Goal: Find specific page/section: Find specific page/section

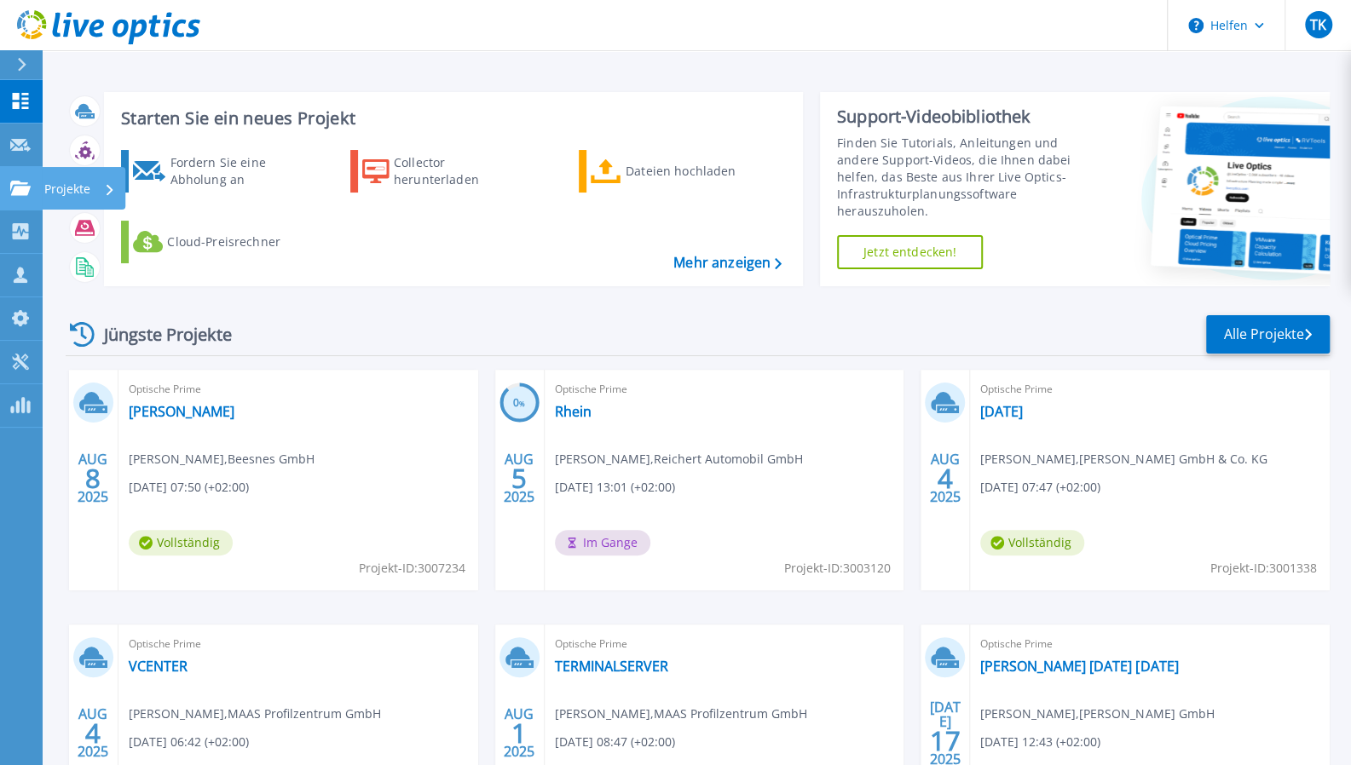
click at [48, 182] on font "Projekte" at bounding box center [67, 189] width 46 height 16
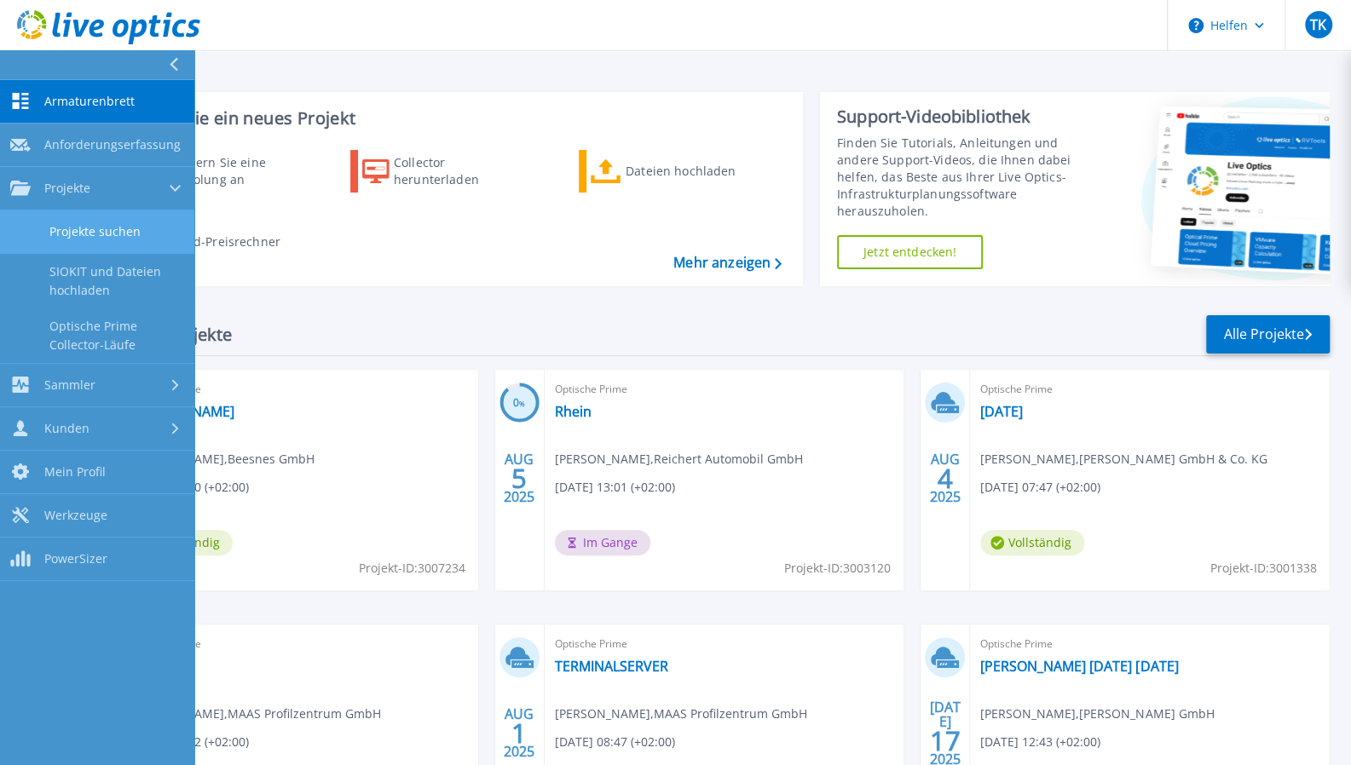
click at [109, 221] on link "Projekte suchen" at bounding box center [97, 232] width 194 height 43
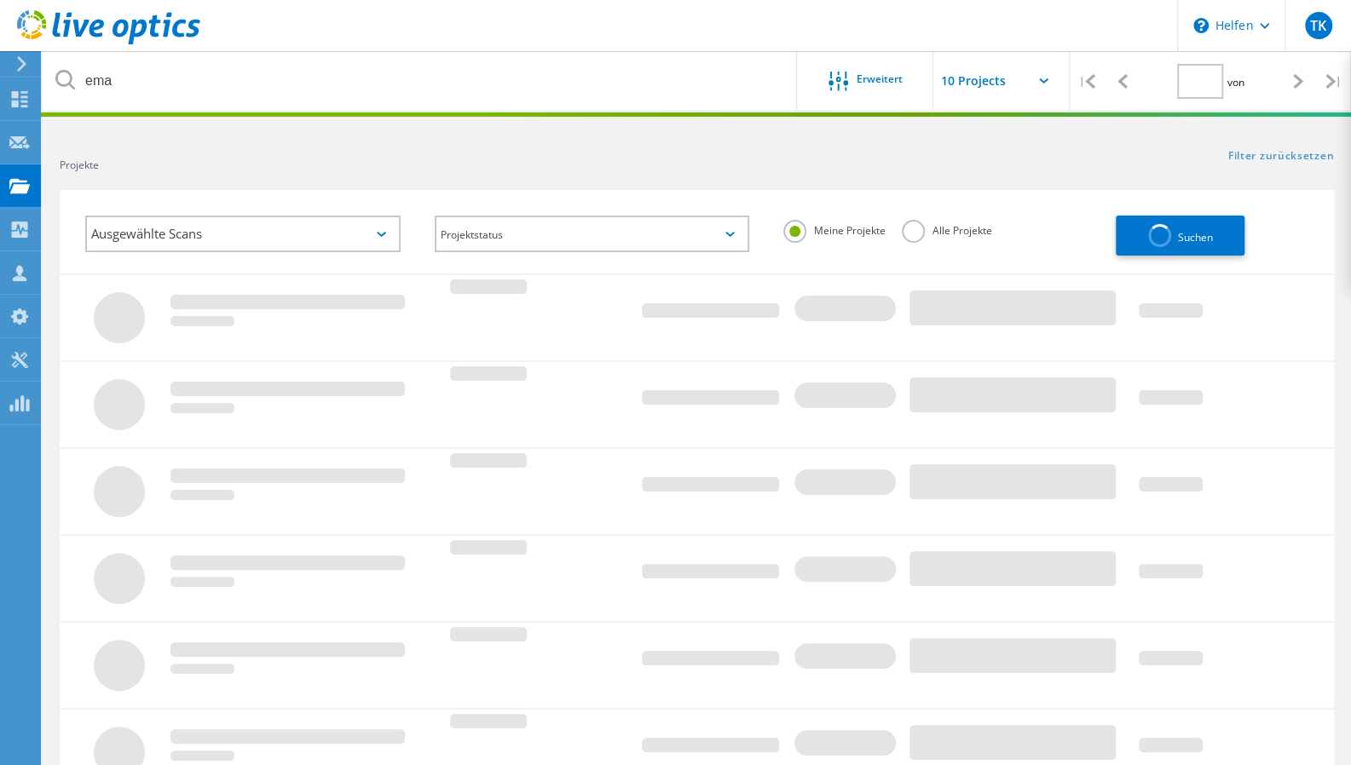
type input "1"
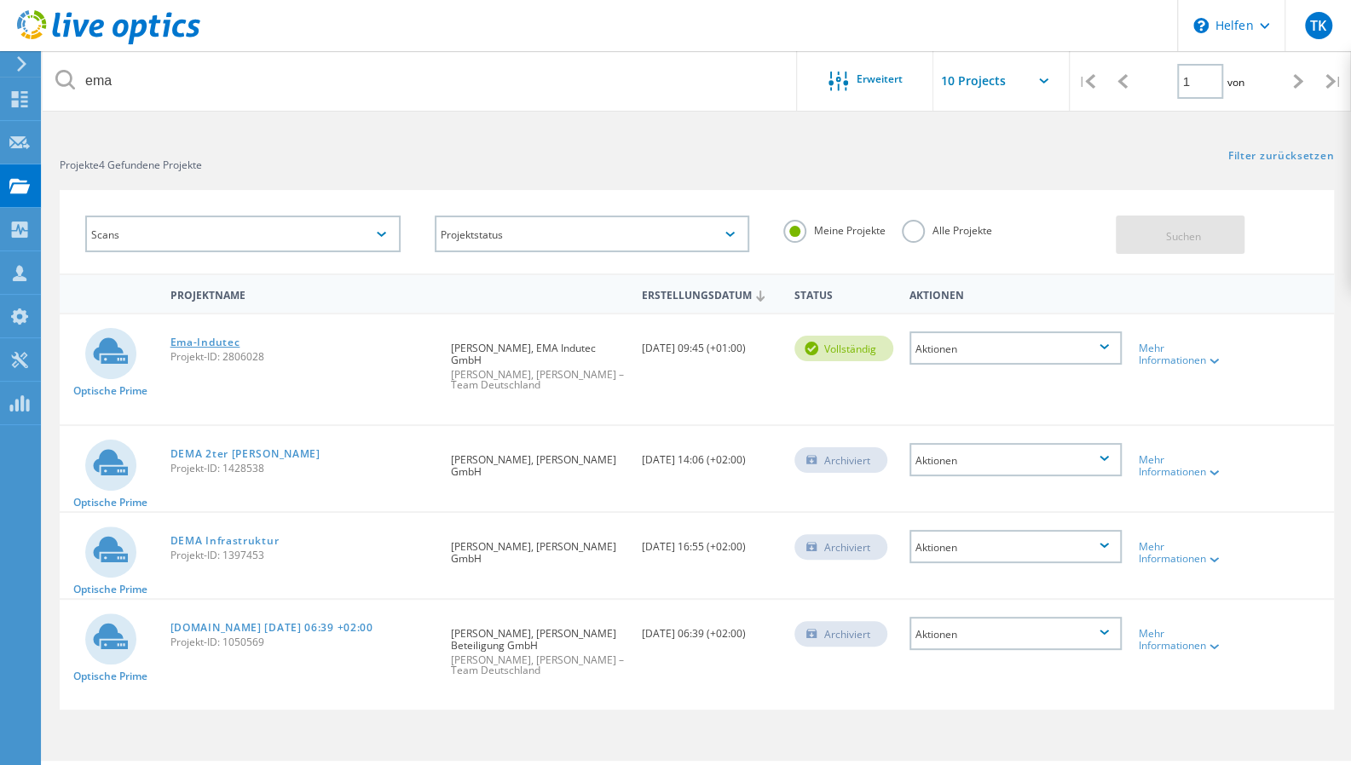
click at [194, 340] on font "Ema-Indutec" at bounding box center [205, 342] width 70 height 14
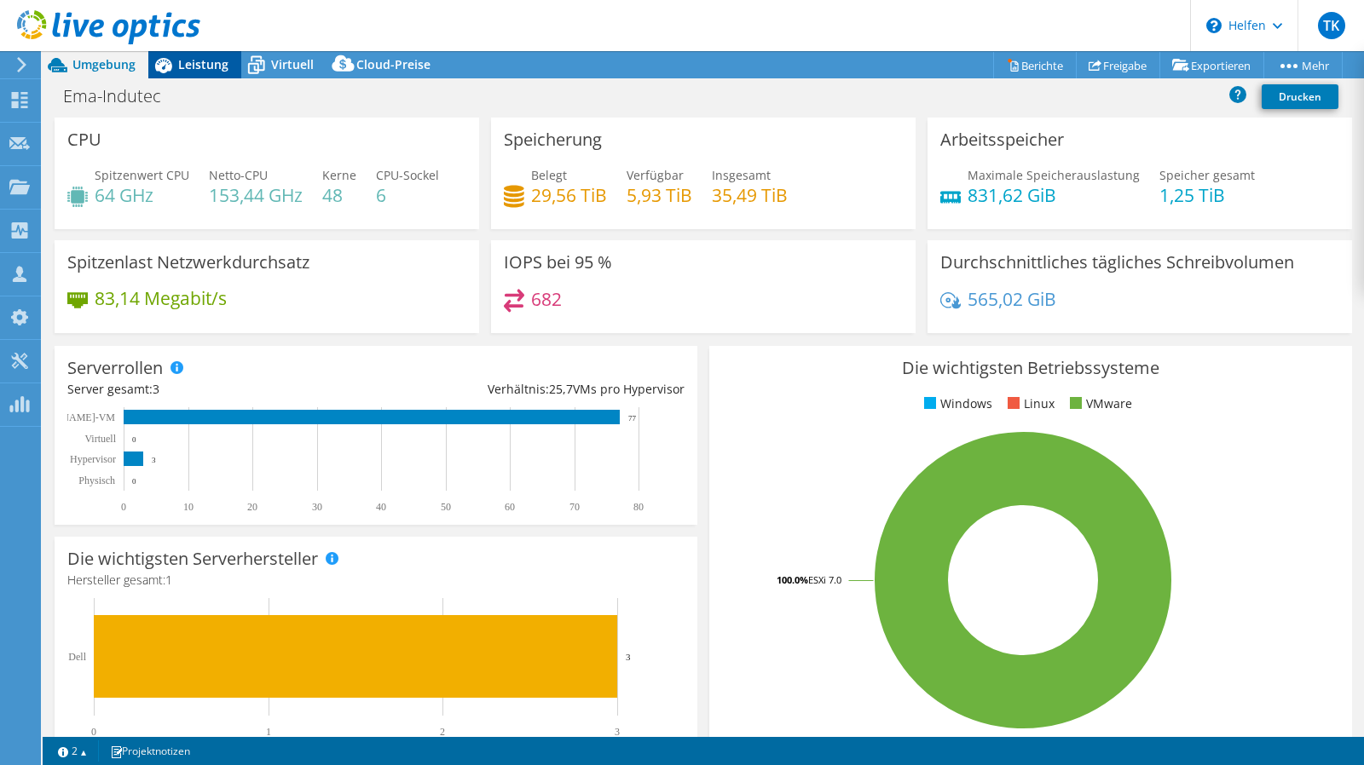
click at [196, 63] on font "Leistung" at bounding box center [203, 64] width 50 height 16
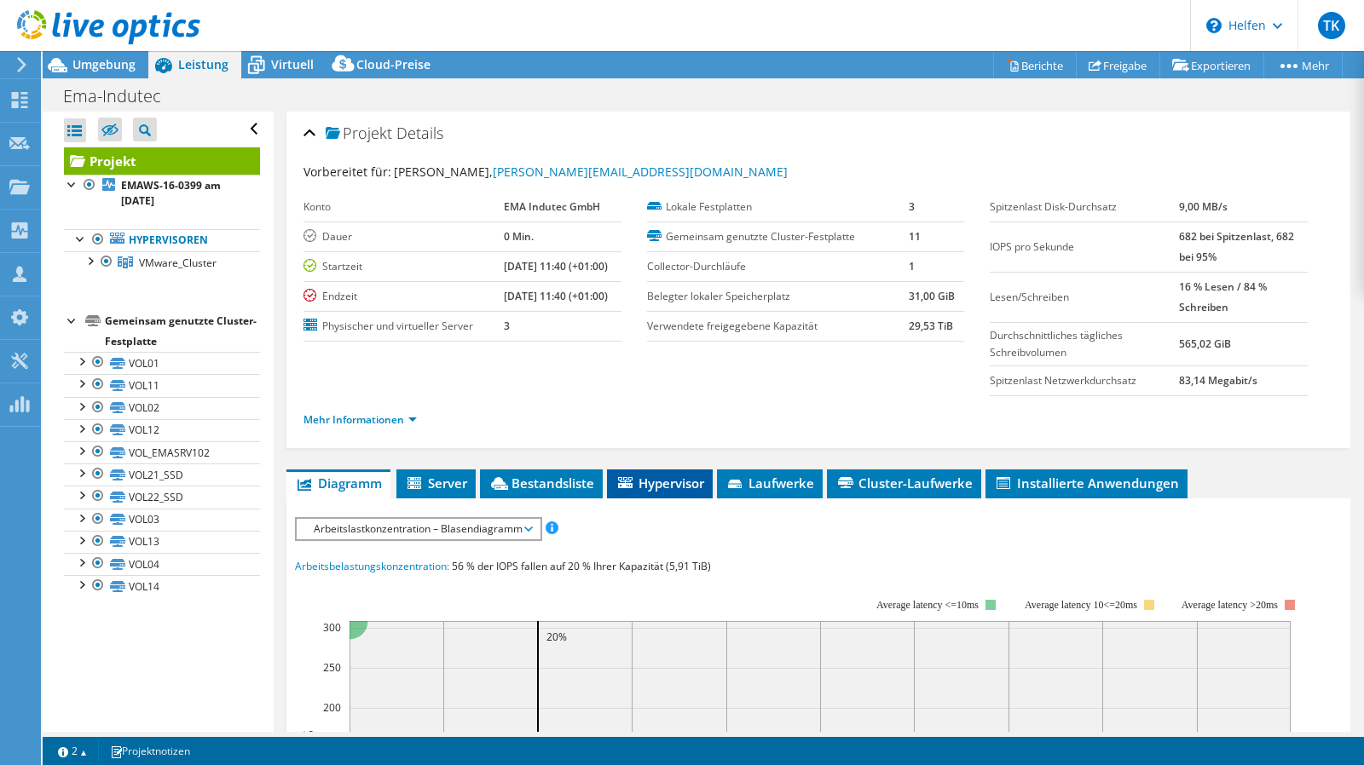
click at [648, 480] on font "Hypervisor" at bounding box center [671, 483] width 66 height 17
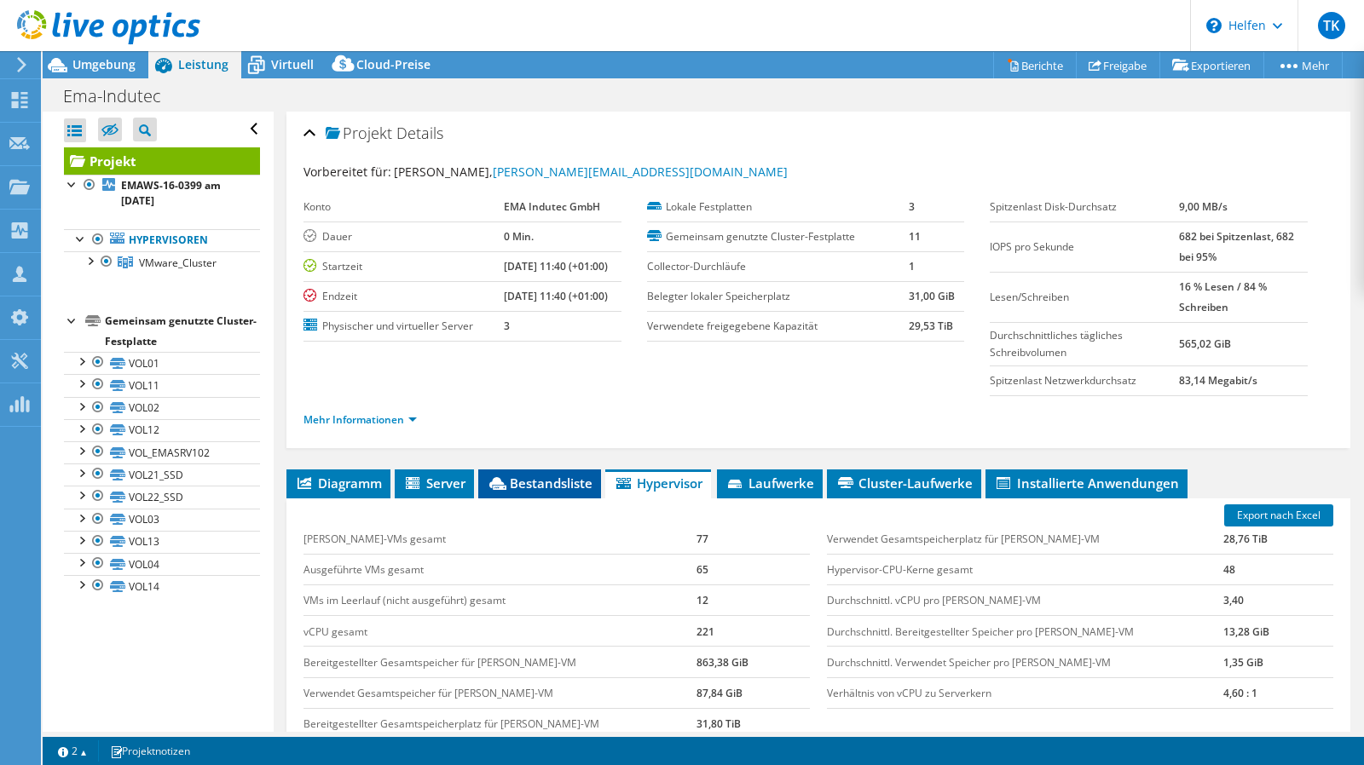
click at [553, 483] on font "Bestandsliste" at bounding box center [551, 483] width 83 height 17
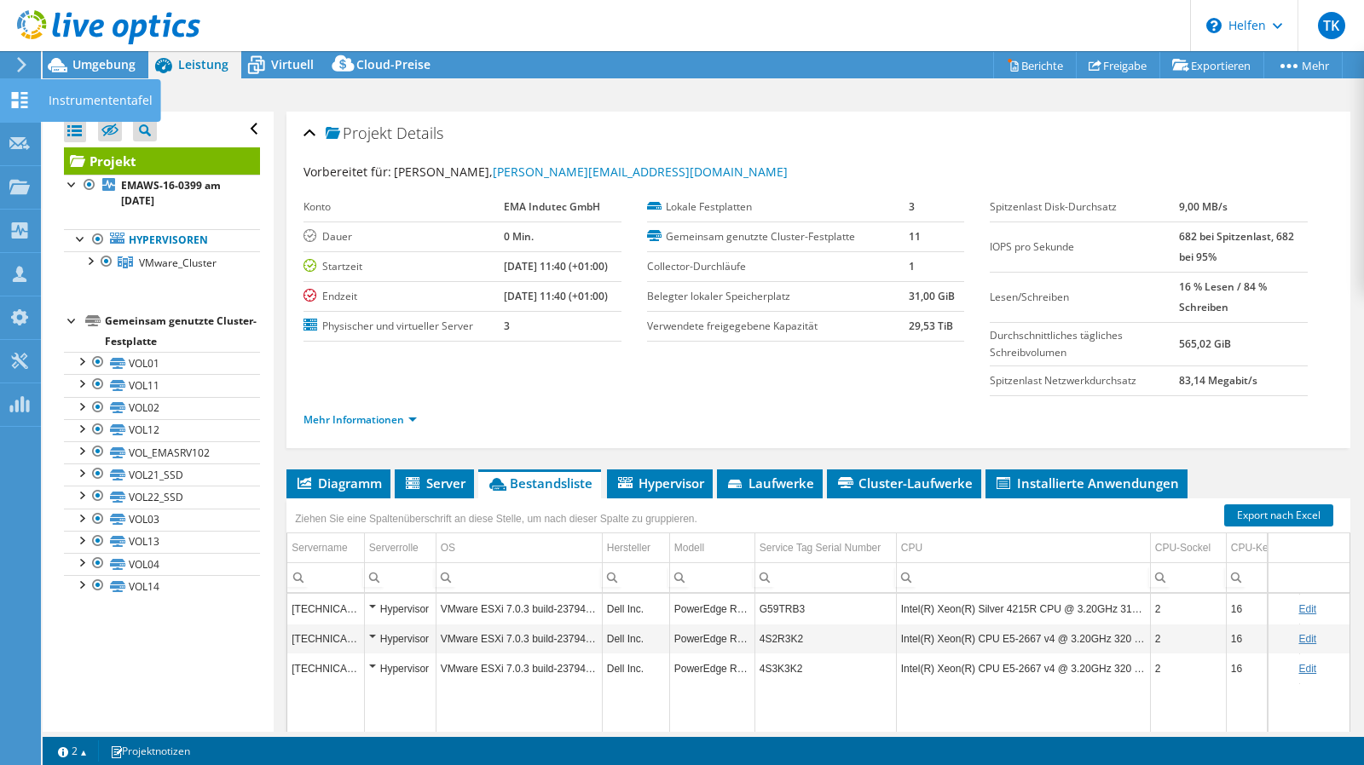
click at [26, 108] on div at bounding box center [19, 102] width 20 height 19
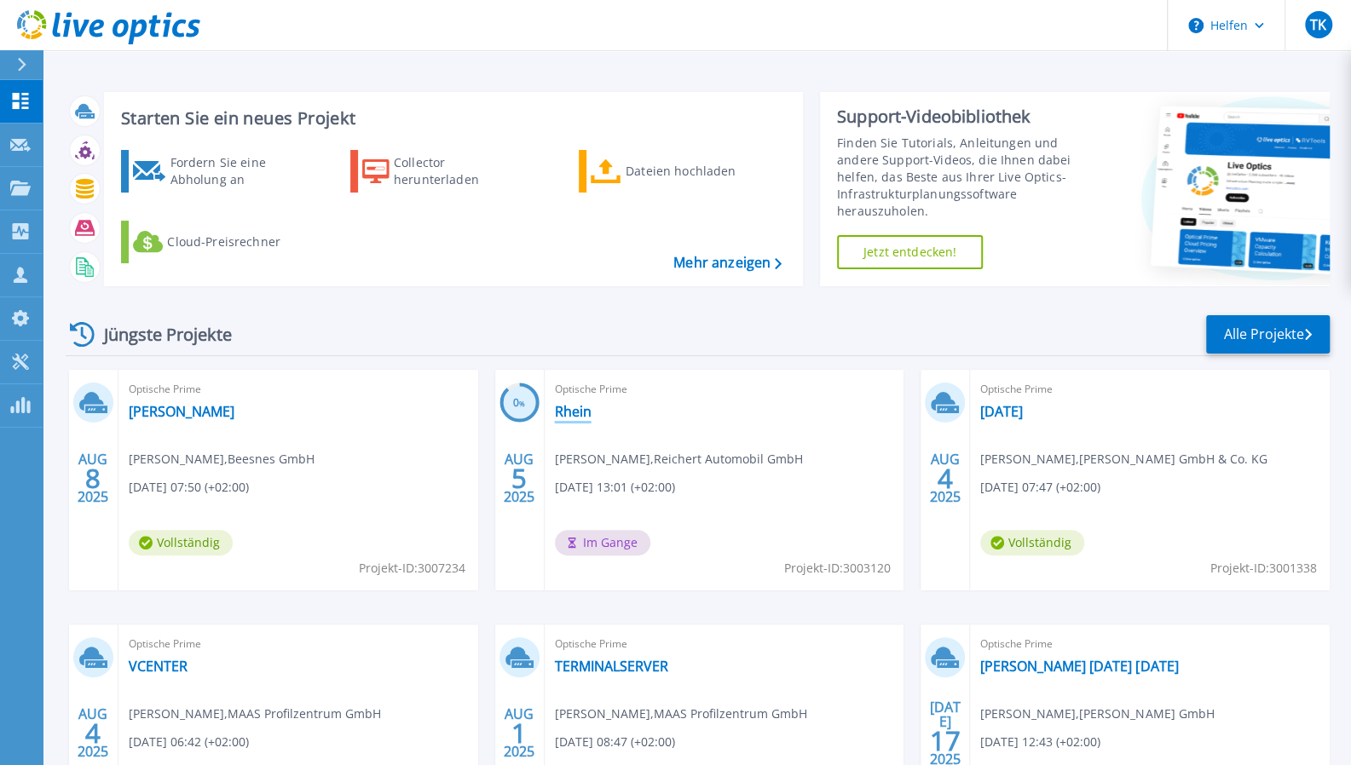
click at [583, 406] on font "Rhein" at bounding box center [573, 411] width 37 height 19
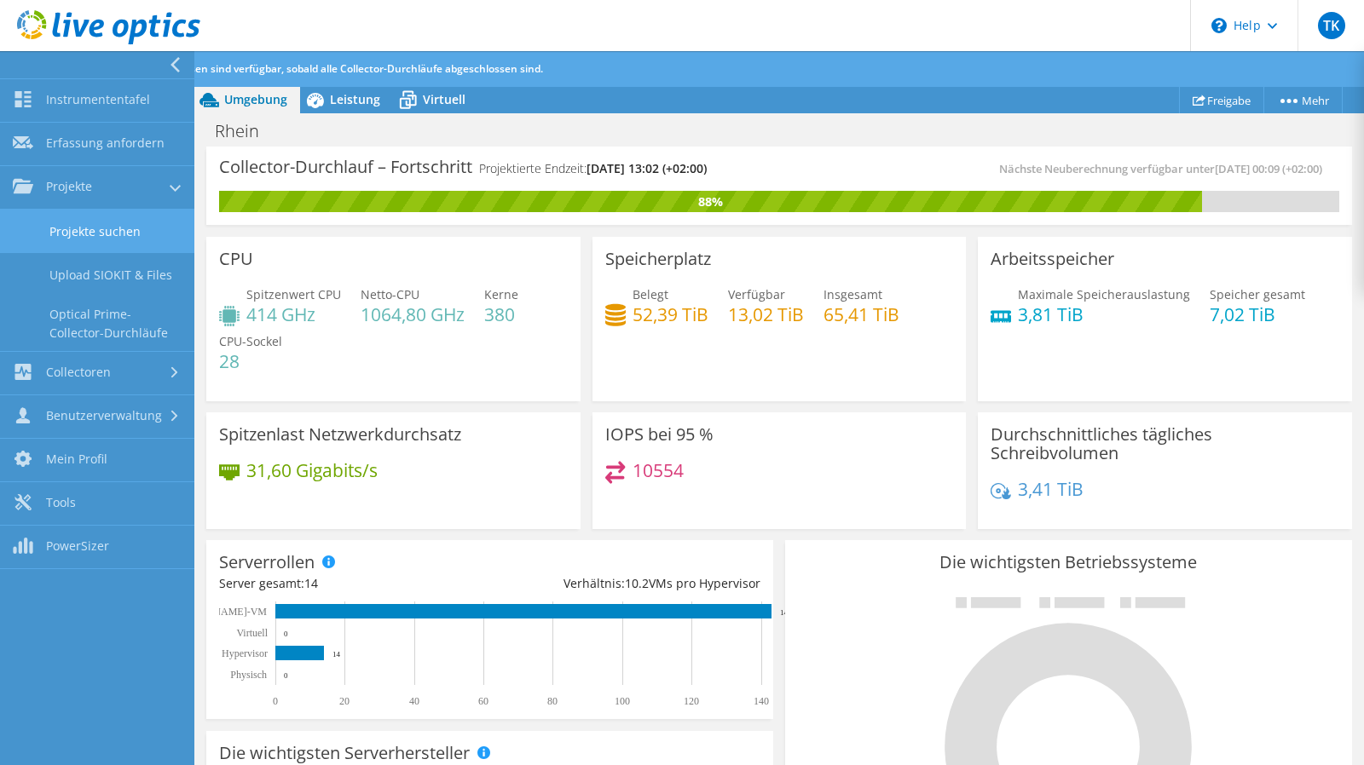
click at [107, 232] on link "Projekte suchen" at bounding box center [97, 231] width 194 height 43
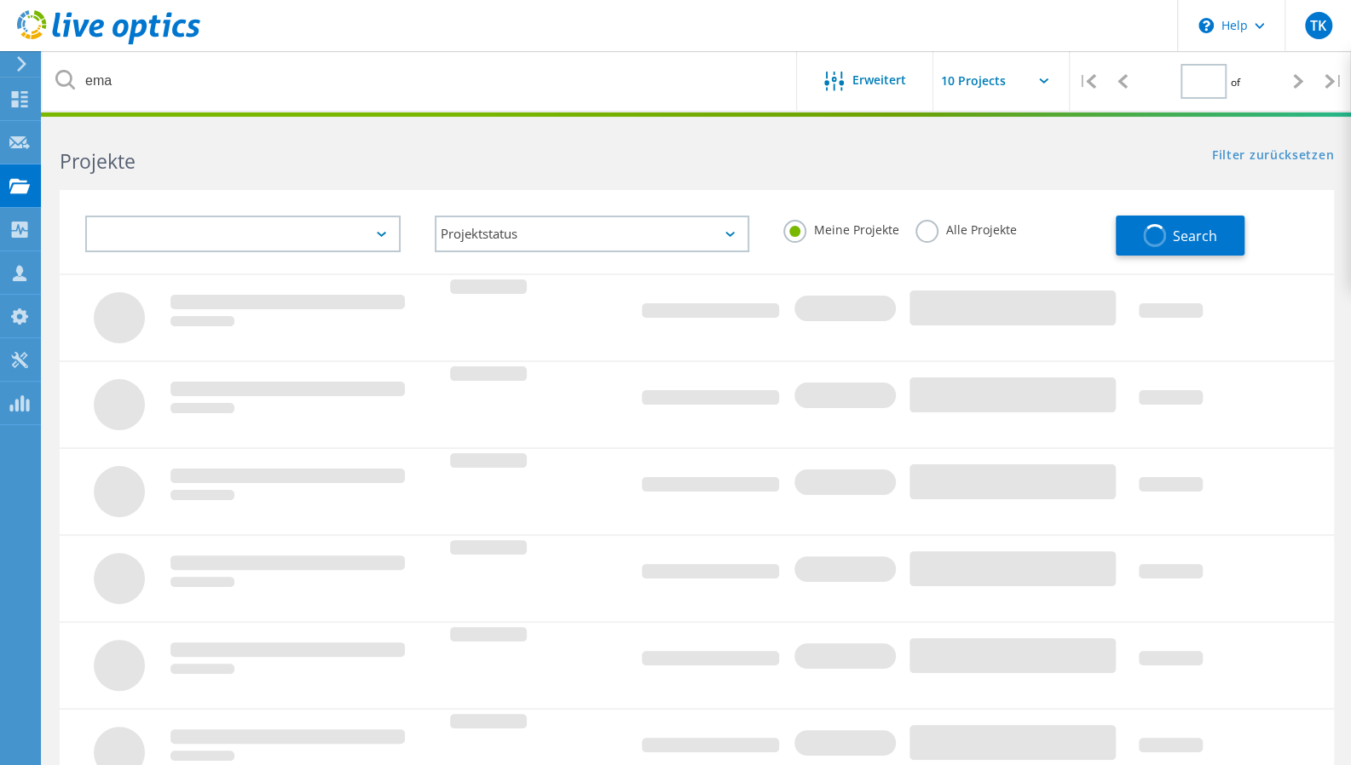
type input "1"
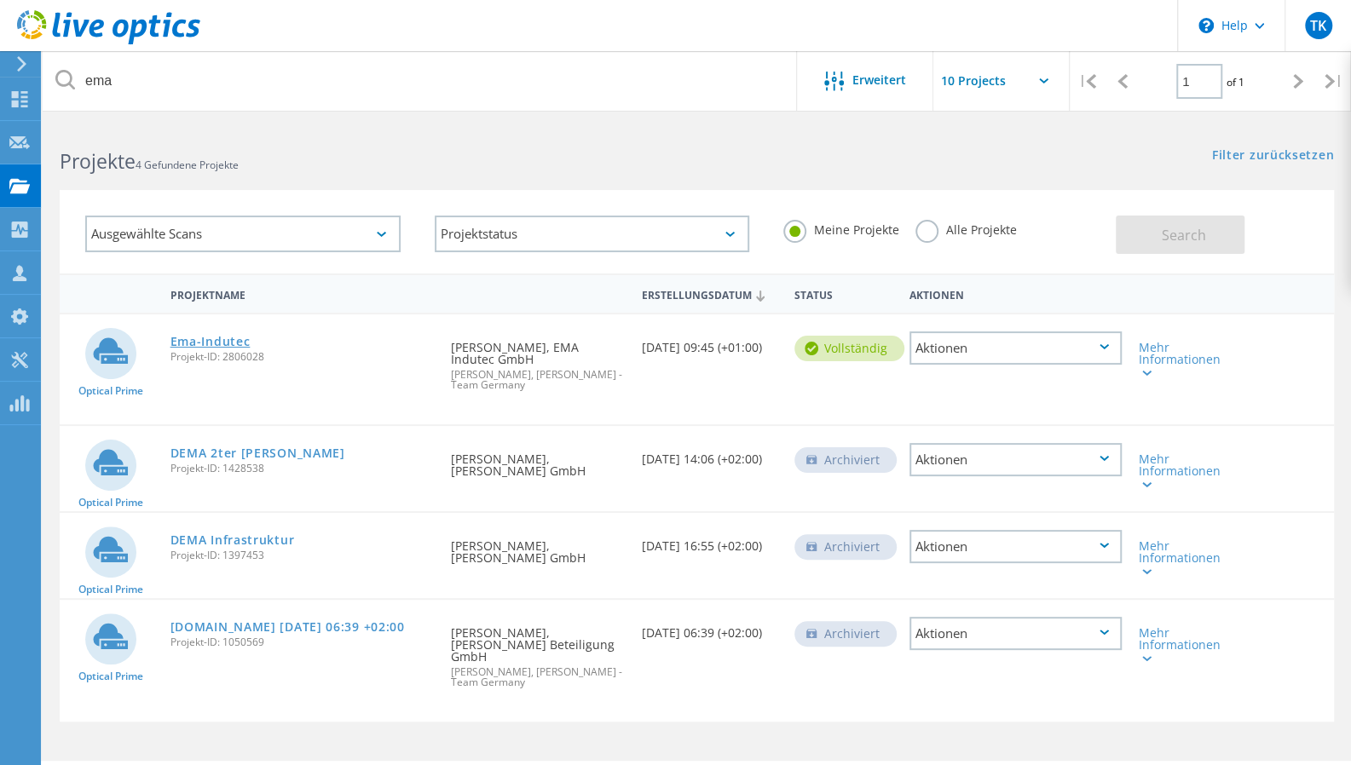
click at [223, 337] on link "Ema-Indutec" at bounding box center [210, 342] width 80 height 12
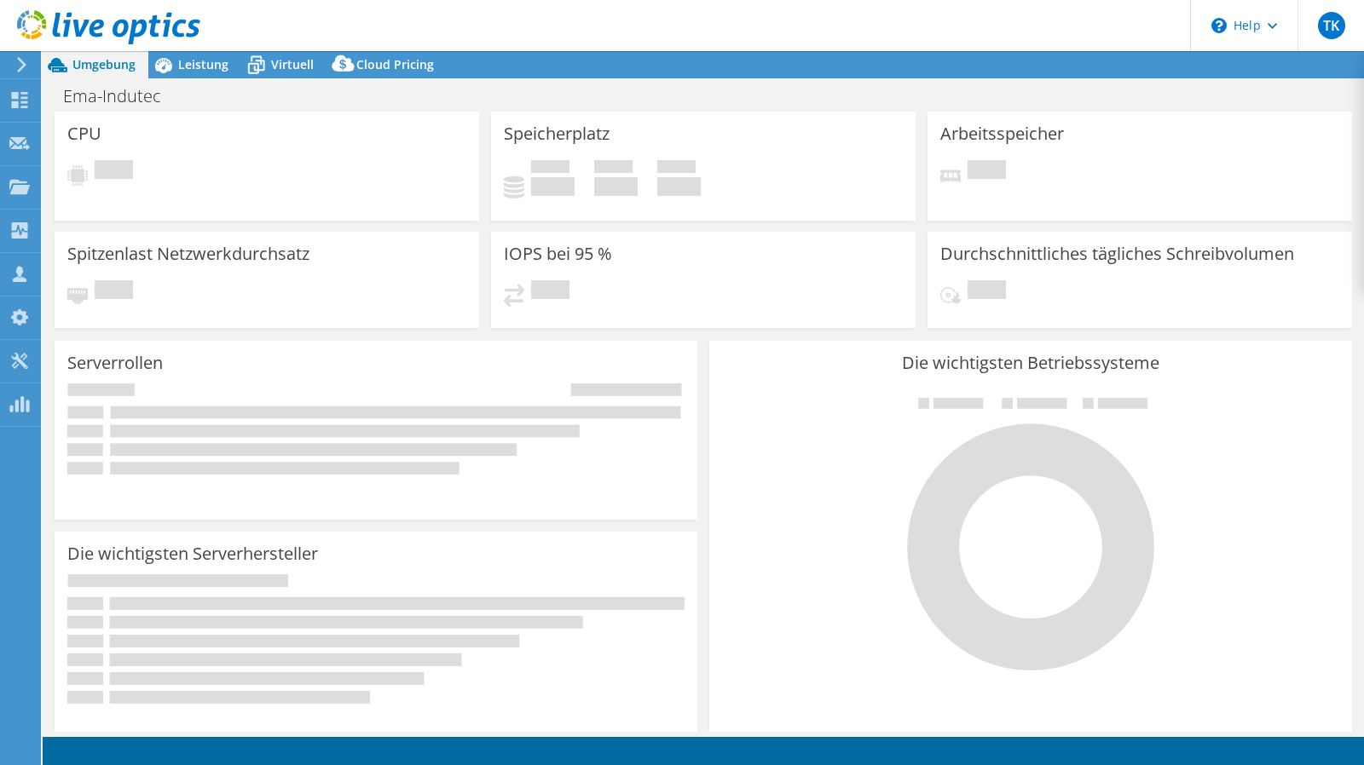
select select "USD"
